Goal: Check status: Check status

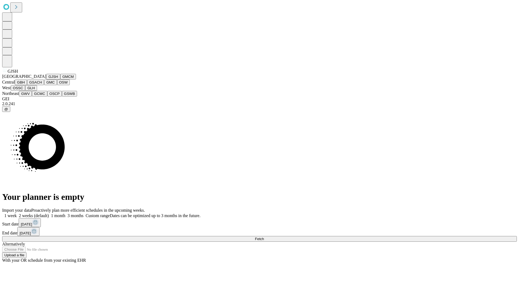
click at [46, 79] on button "GJSH" at bounding box center [53, 77] width 14 height 6
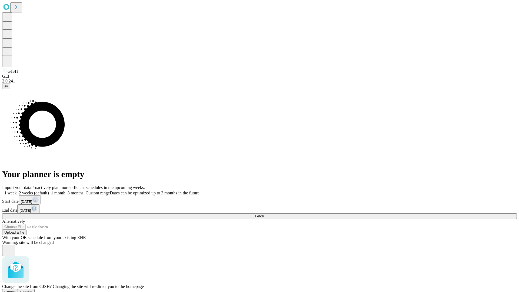
click at [33, 290] on span "Confirm" at bounding box center [26, 292] width 13 height 4
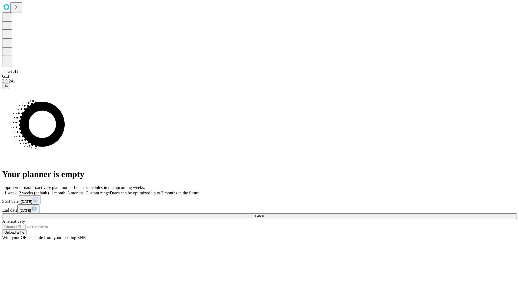
click at [49, 191] on label "2 weeks (default)" at bounding box center [33, 193] width 32 height 5
click at [264, 214] on span "Fetch" at bounding box center [259, 216] width 9 height 4
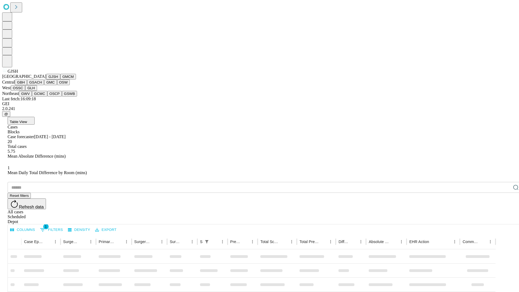
click at [60, 79] on button "GMCM" at bounding box center [68, 77] width 16 height 6
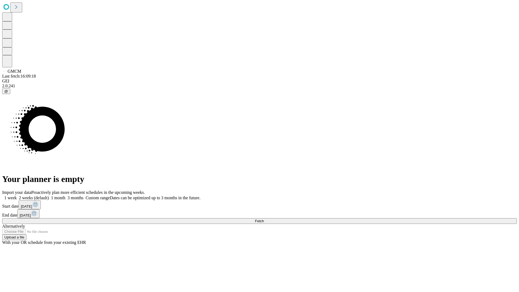
click at [49, 195] on label "2 weeks (default)" at bounding box center [33, 197] width 32 height 5
click at [264, 219] on span "Fetch" at bounding box center [259, 221] width 9 height 4
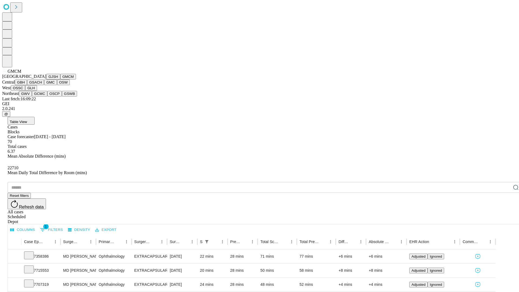
click at [27, 85] on button "GBH" at bounding box center [21, 82] width 12 height 6
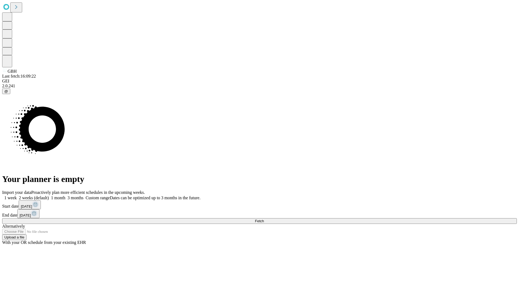
click at [264, 219] on span "Fetch" at bounding box center [259, 221] width 9 height 4
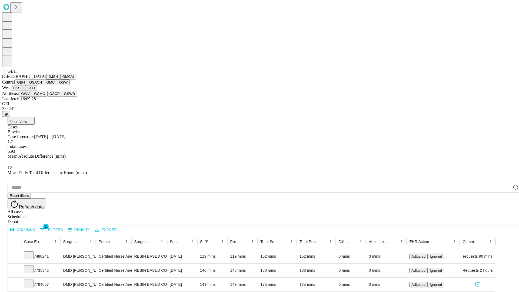
click at [42, 85] on button "GSACH" at bounding box center [35, 82] width 17 height 6
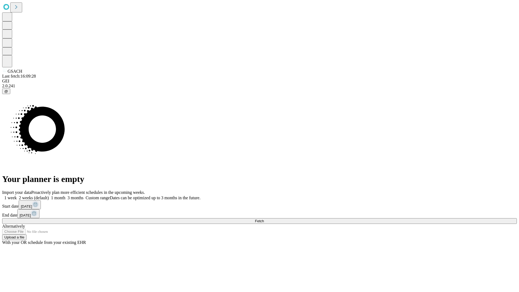
click at [49, 195] on label "2 weeks (default)" at bounding box center [33, 197] width 32 height 5
click at [264, 219] on span "Fetch" at bounding box center [259, 221] width 9 height 4
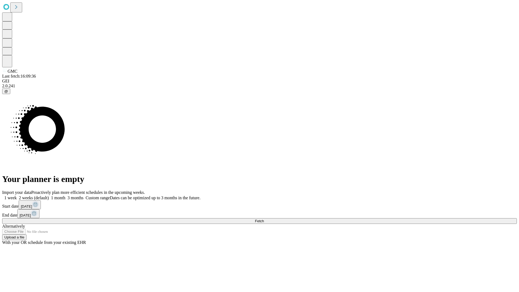
click at [49, 195] on label "2 weeks (default)" at bounding box center [33, 197] width 32 height 5
click at [264, 219] on span "Fetch" at bounding box center [259, 221] width 9 height 4
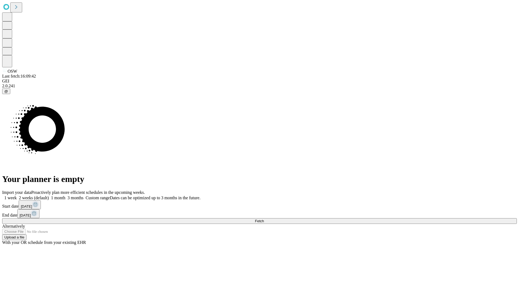
click at [49, 195] on label "2 weeks (default)" at bounding box center [33, 197] width 32 height 5
click at [264, 219] on span "Fetch" at bounding box center [259, 221] width 9 height 4
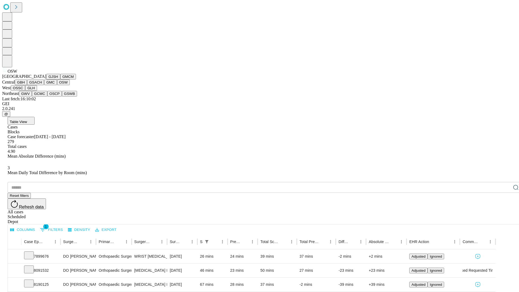
click at [25, 91] on button "OSSC" at bounding box center [18, 88] width 15 height 6
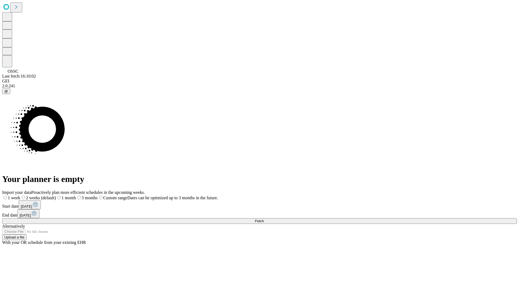
click at [56, 195] on label "2 weeks (default)" at bounding box center [38, 197] width 36 height 5
click at [264, 219] on span "Fetch" at bounding box center [259, 221] width 9 height 4
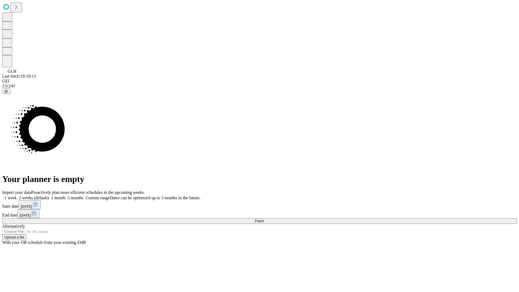
click at [49, 195] on label "2 weeks (default)" at bounding box center [33, 197] width 32 height 5
click at [264, 219] on span "Fetch" at bounding box center [259, 221] width 9 height 4
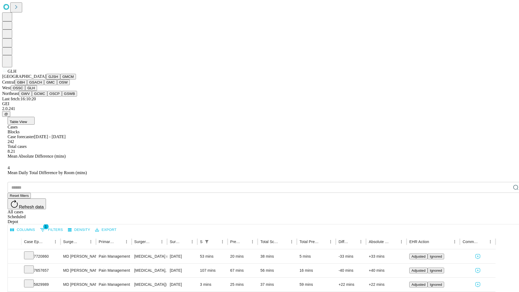
click at [32, 97] on button "GWV" at bounding box center [25, 94] width 13 height 6
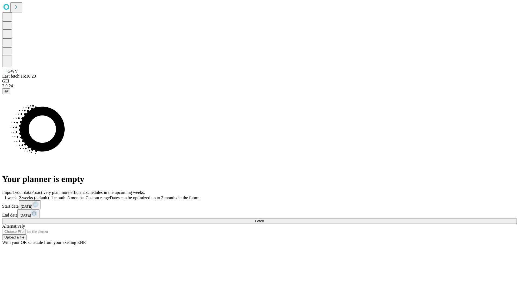
click at [49, 195] on label "2 weeks (default)" at bounding box center [33, 197] width 32 height 5
click at [264, 219] on span "Fetch" at bounding box center [259, 221] width 9 height 4
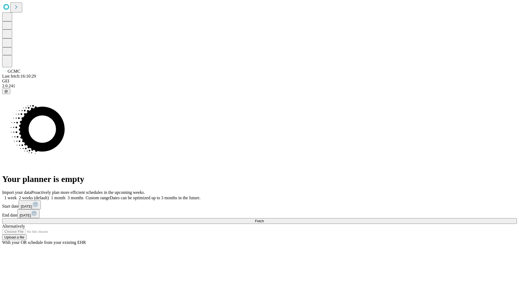
click at [49, 195] on label "2 weeks (default)" at bounding box center [33, 197] width 32 height 5
click at [264, 219] on span "Fetch" at bounding box center [259, 221] width 9 height 4
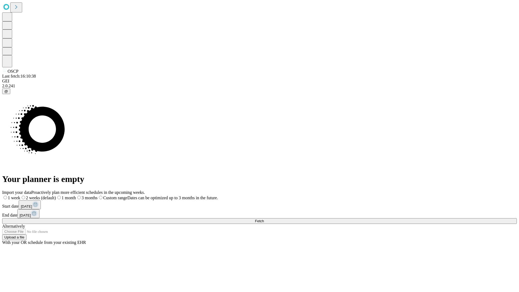
click at [56, 195] on label "2 weeks (default)" at bounding box center [38, 197] width 36 height 5
click at [264, 219] on span "Fetch" at bounding box center [259, 221] width 9 height 4
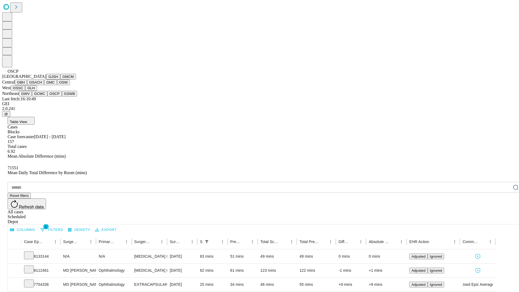
click at [62, 97] on button "GSWB" at bounding box center [69, 94] width 15 height 6
